Goal: Task Accomplishment & Management: Manage account settings

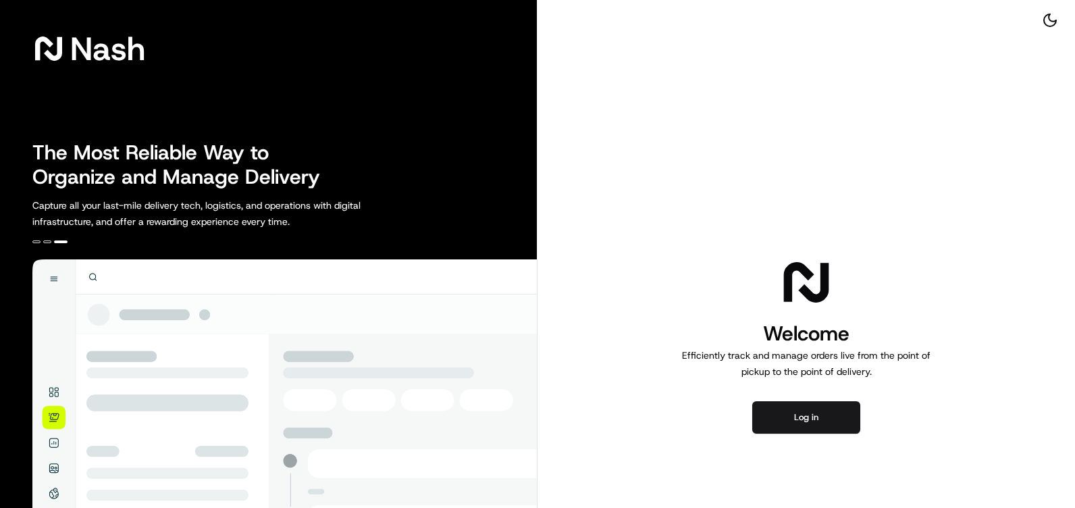
click at [785, 409] on button "Log in" at bounding box center [806, 417] width 108 height 32
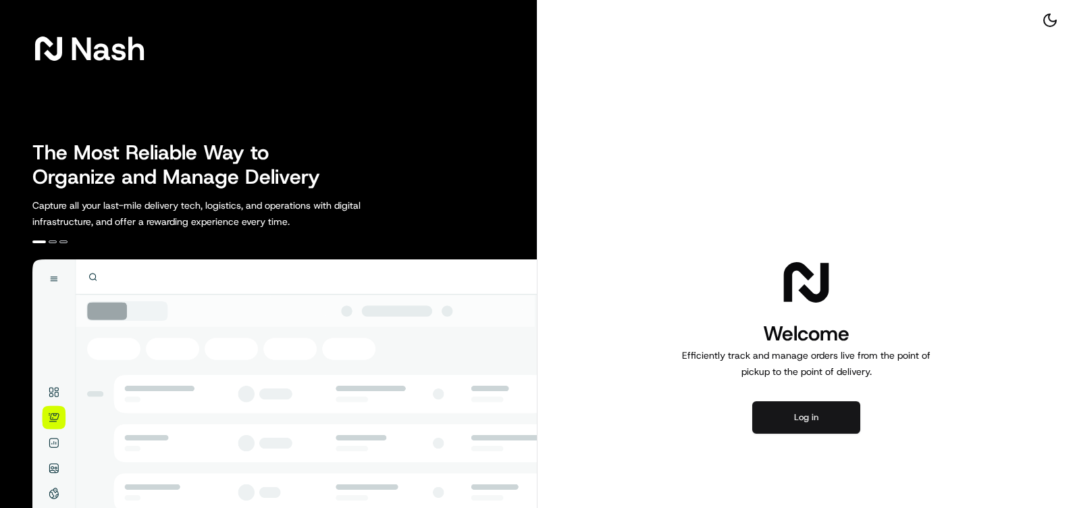
click at [784, 407] on button "Log in" at bounding box center [806, 417] width 108 height 32
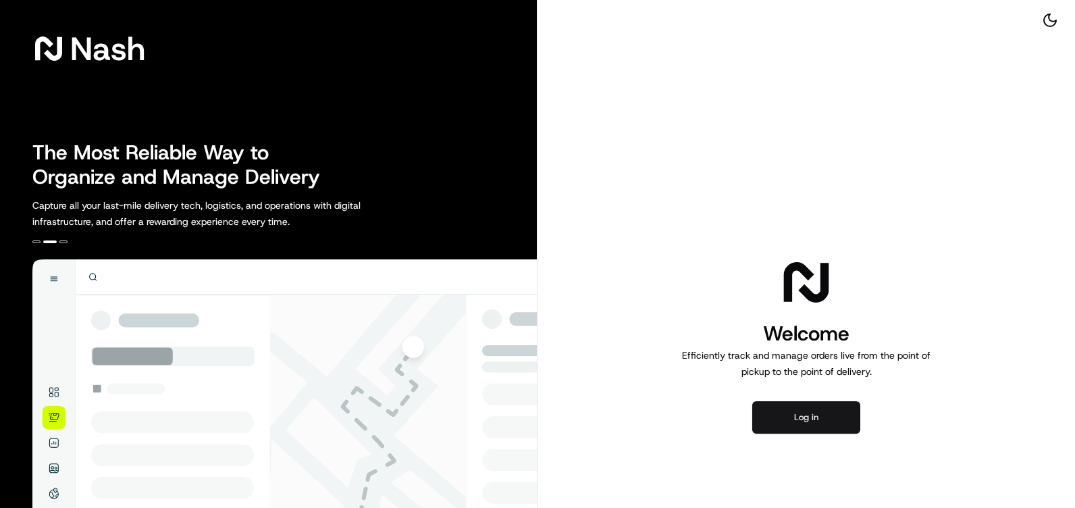
click at [801, 408] on button "Log in" at bounding box center [806, 417] width 108 height 32
